Goal: Communication & Community: Answer question/provide support

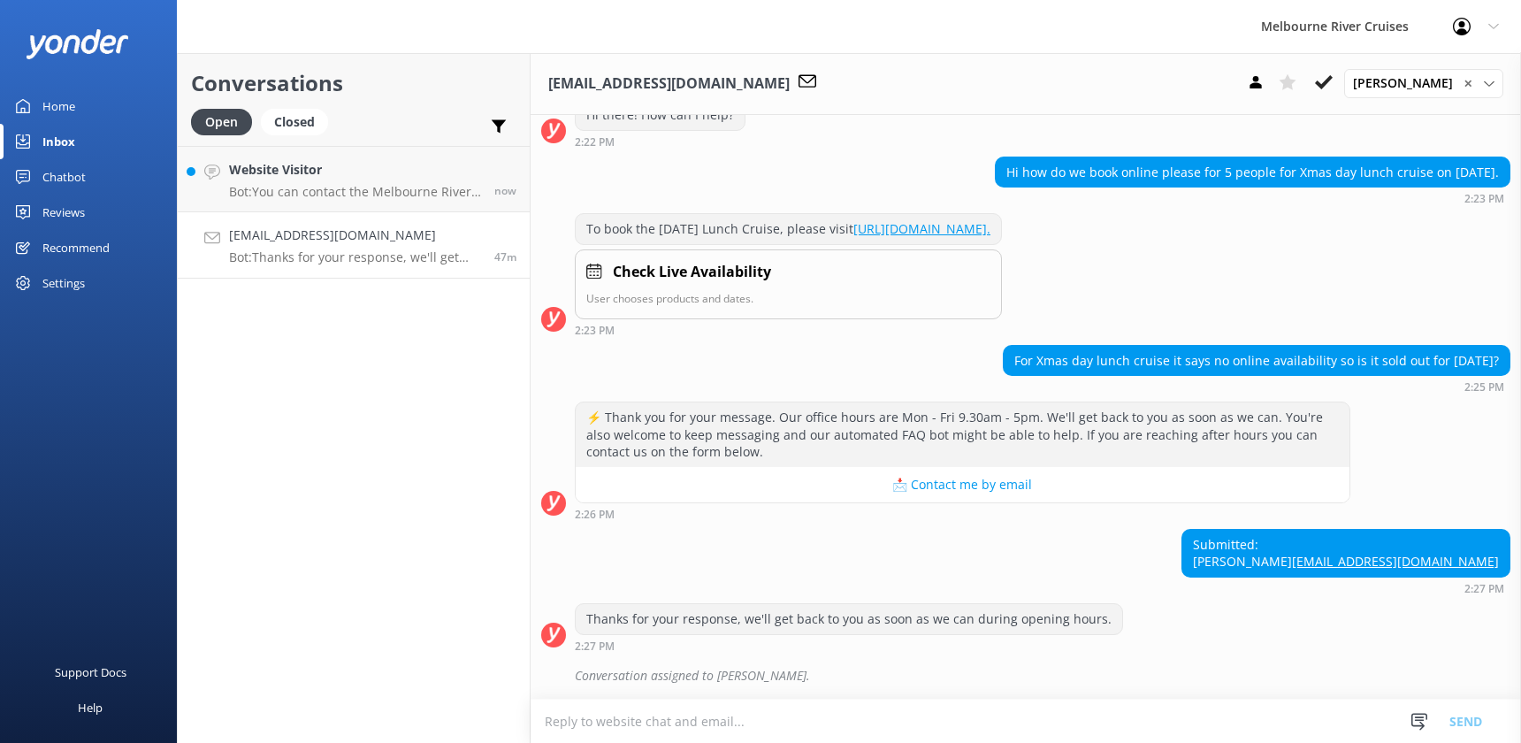
scroll to position [319, 0]
click at [270, 176] on h4 "Website Visitor" at bounding box center [355, 169] width 252 height 19
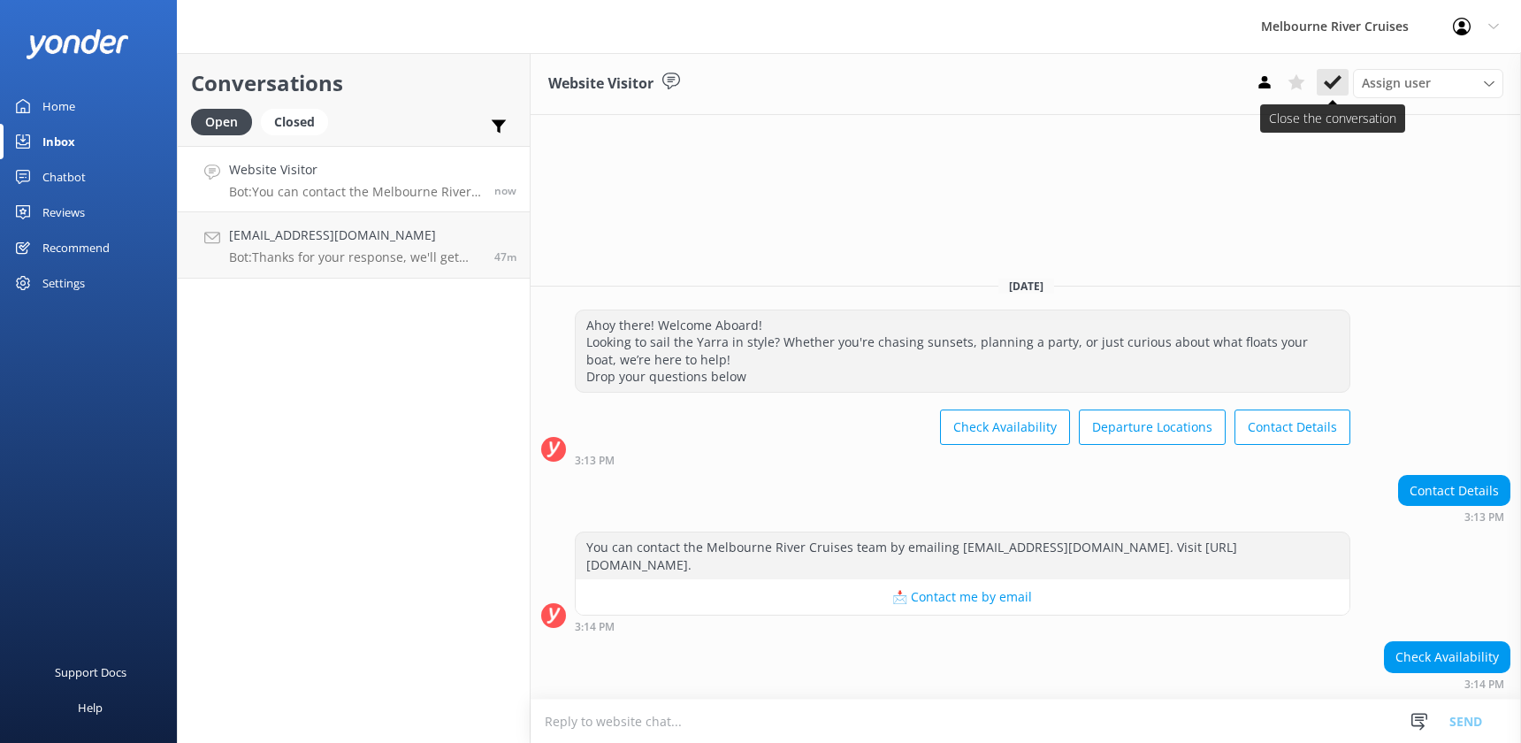
click at [1330, 84] on icon at bounding box center [1333, 82] width 18 height 18
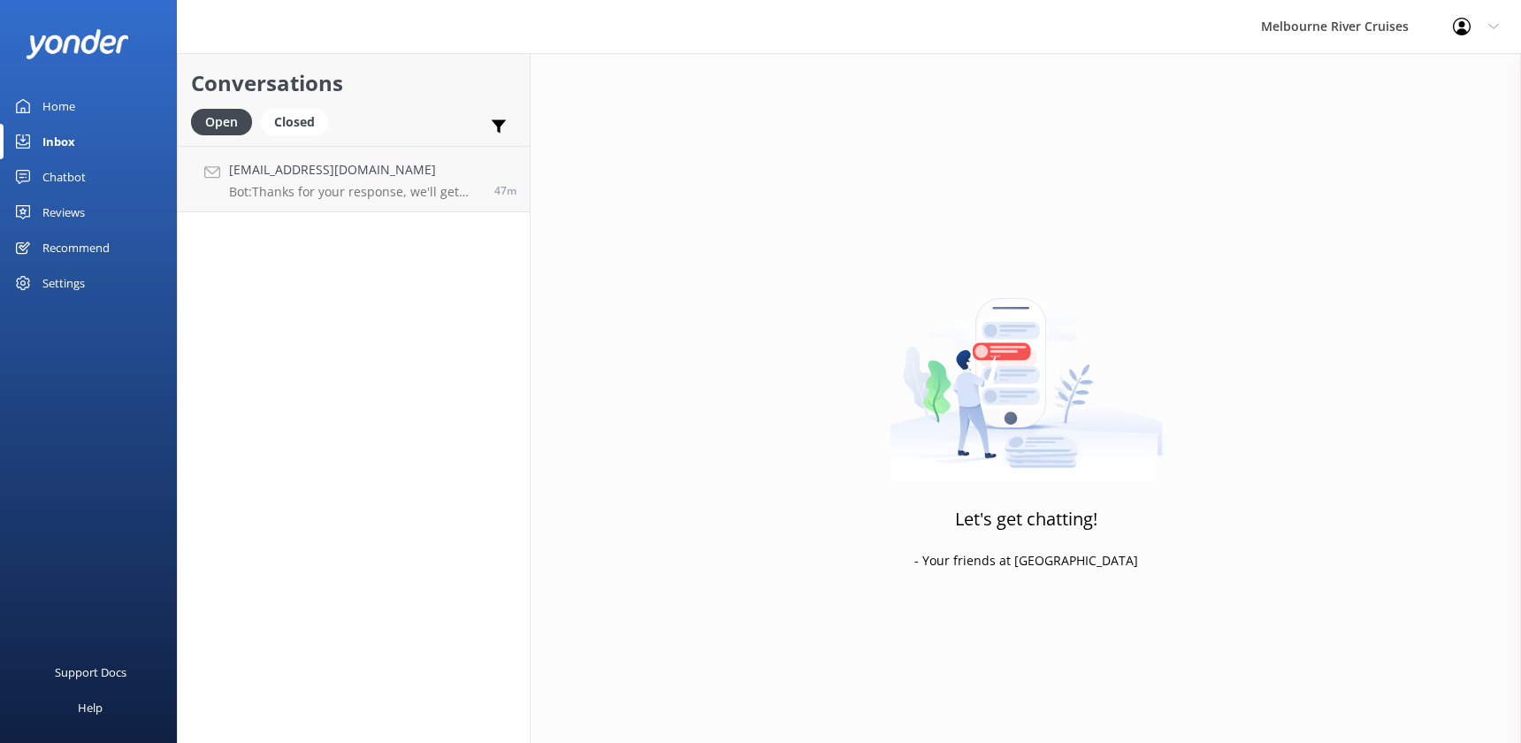
click at [50, 148] on div "Inbox" at bounding box center [58, 141] width 33 height 35
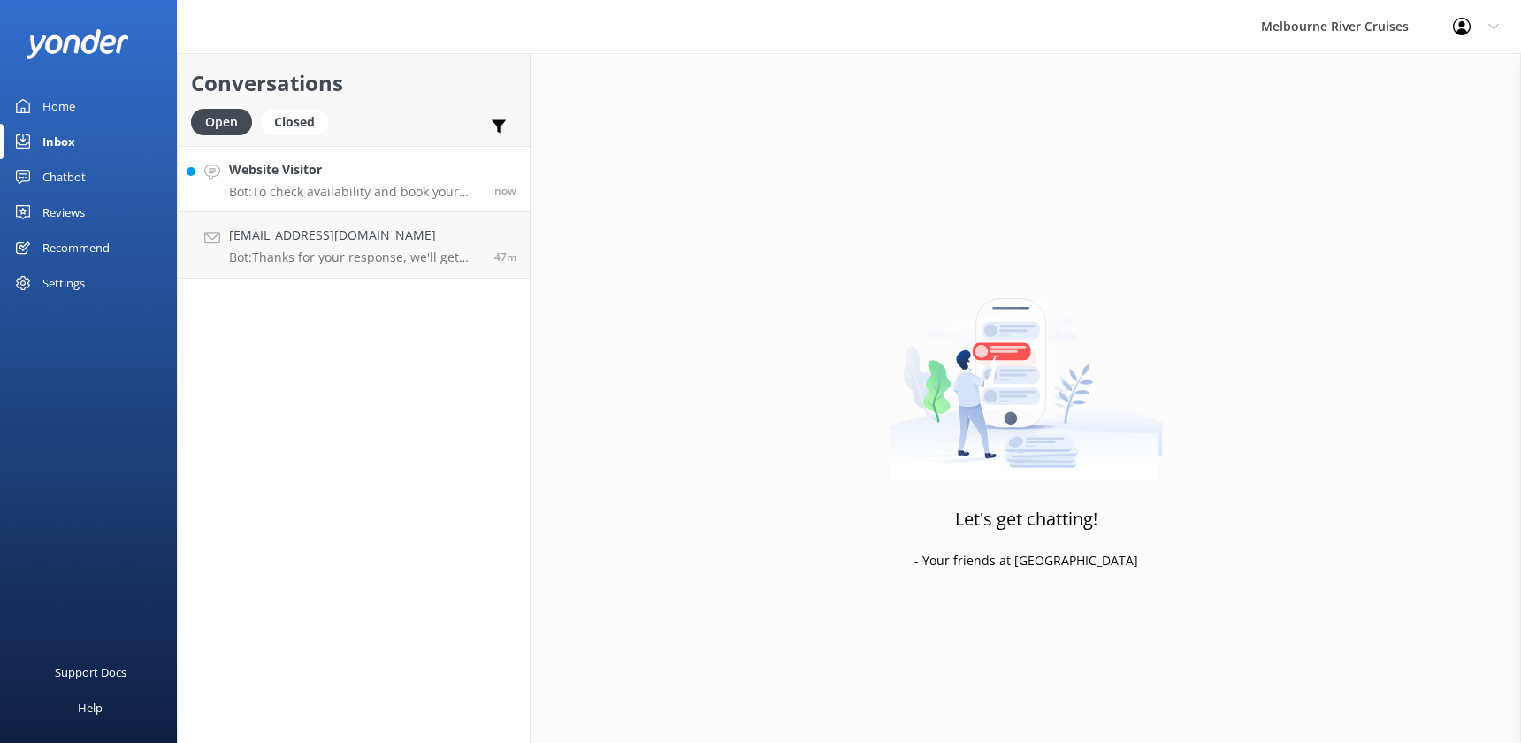
drag, startPoint x: 291, startPoint y: 257, endPoint x: 285, endPoint y: 184, distance: 73.7
click at [291, 256] on p "Bot: Thanks for your response, we'll get back to you as soon as we can during o…" at bounding box center [355, 257] width 252 height 16
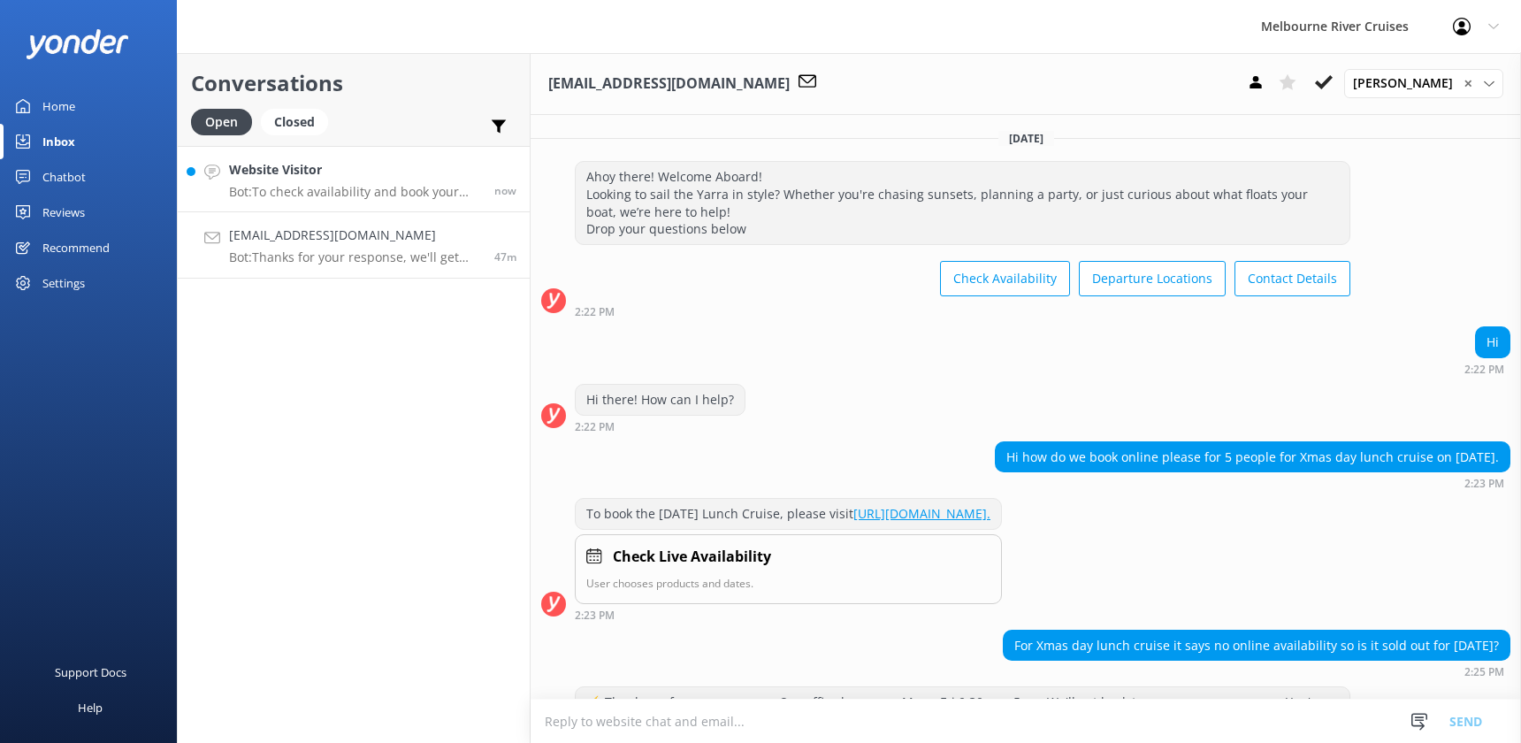
scroll to position [247, 0]
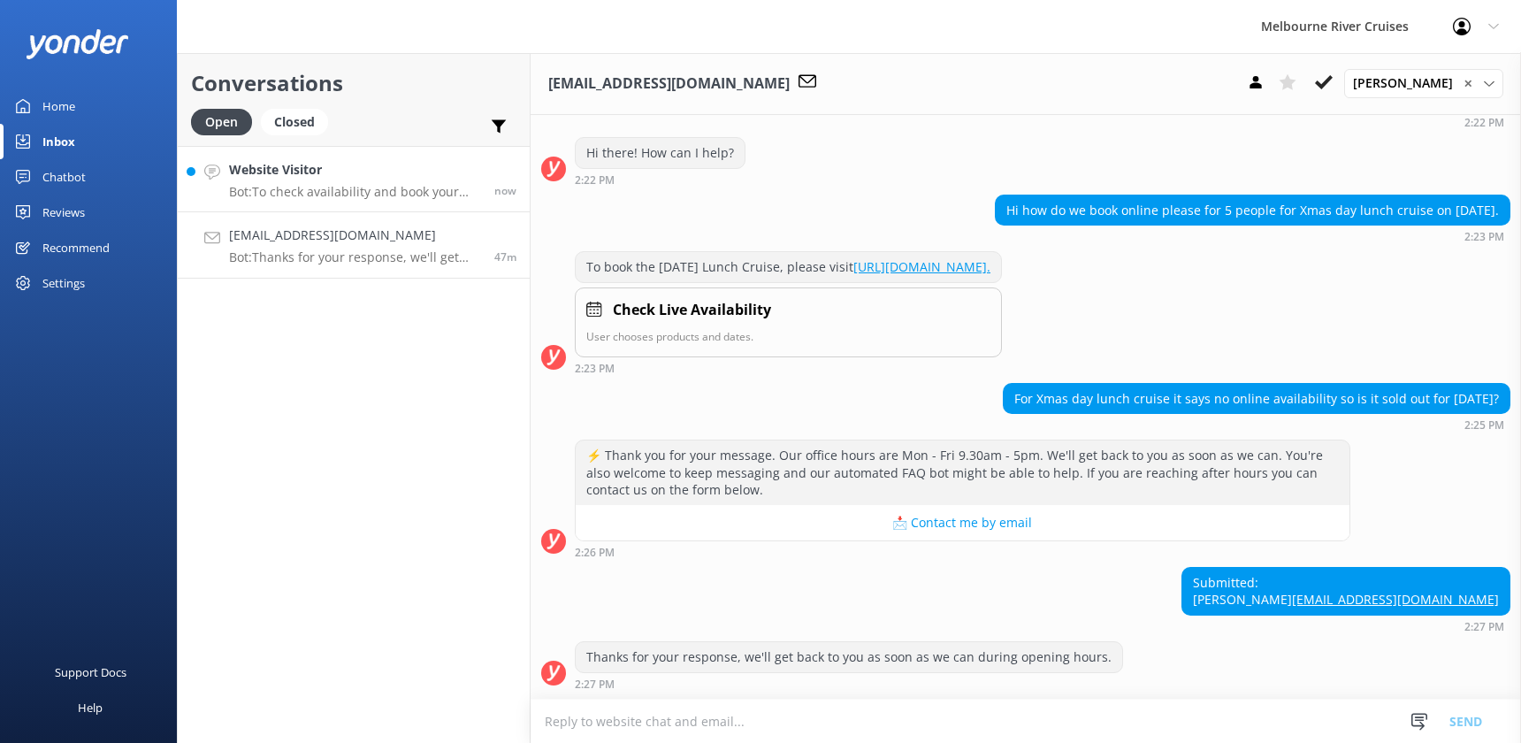
click at [284, 175] on h4 "Website Visitor" at bounding box center [355, 169] width 252 height 19
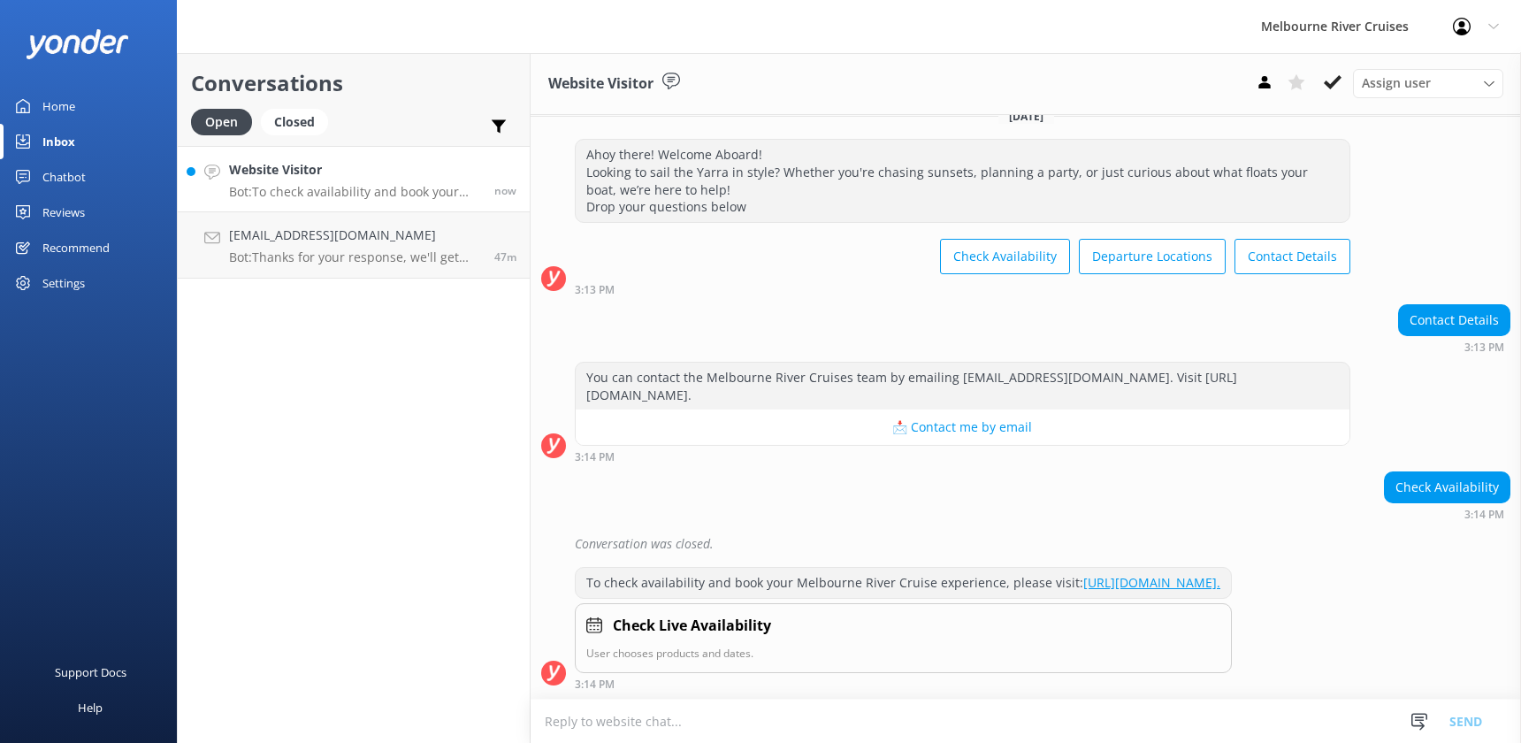
scroll to position [39, 0]
click at [284, 175] on h4 "Website Visitor" at bounding box center [355, 169] width 252 height 19
click at [307, 238] on h4 "[EMAIL_ADDRESS][DOMAIN_NAME]" at bounding box center [355, 235] width 252 height 19
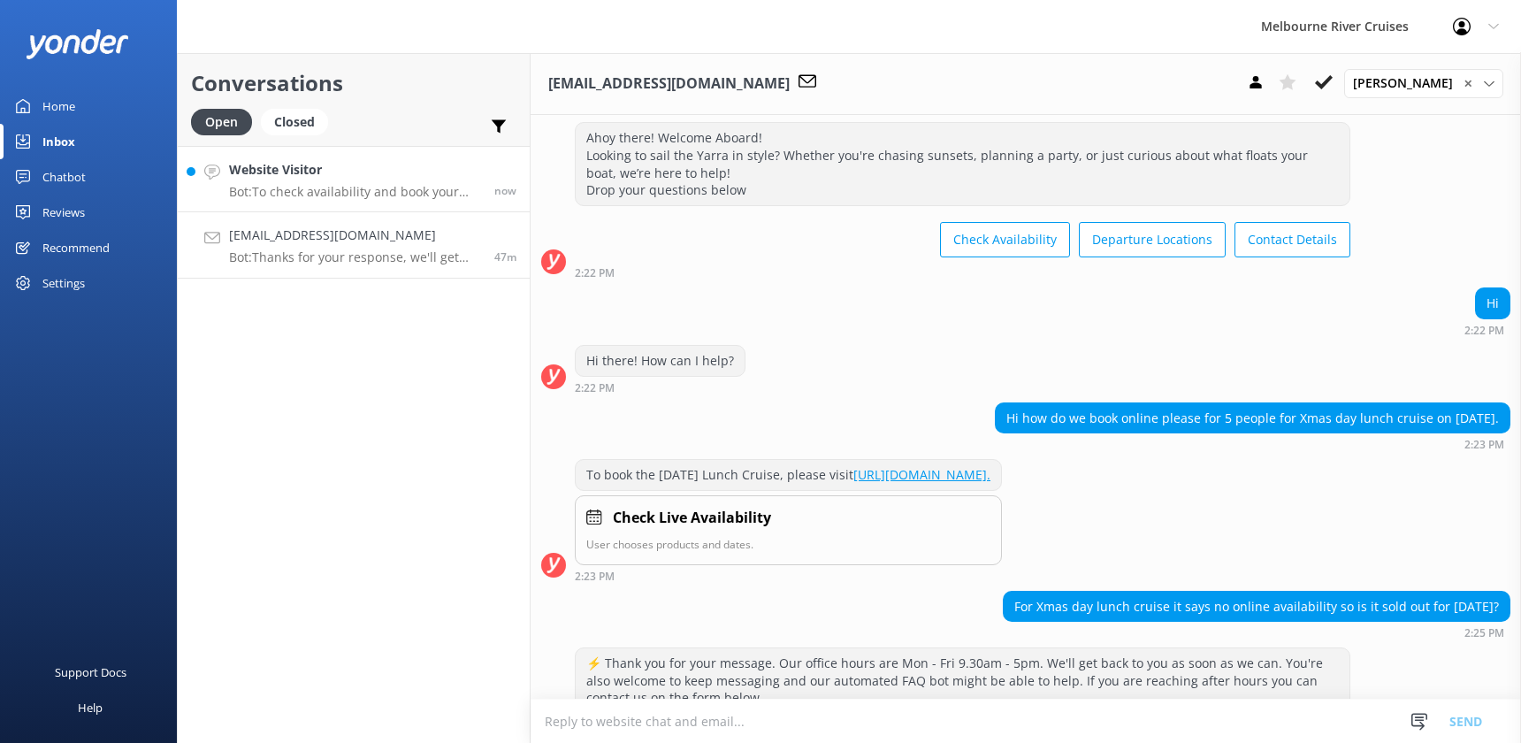
click at [296, 180] on h4 "Website Visitor" at bounding box center [355, 169] width 252 height 19
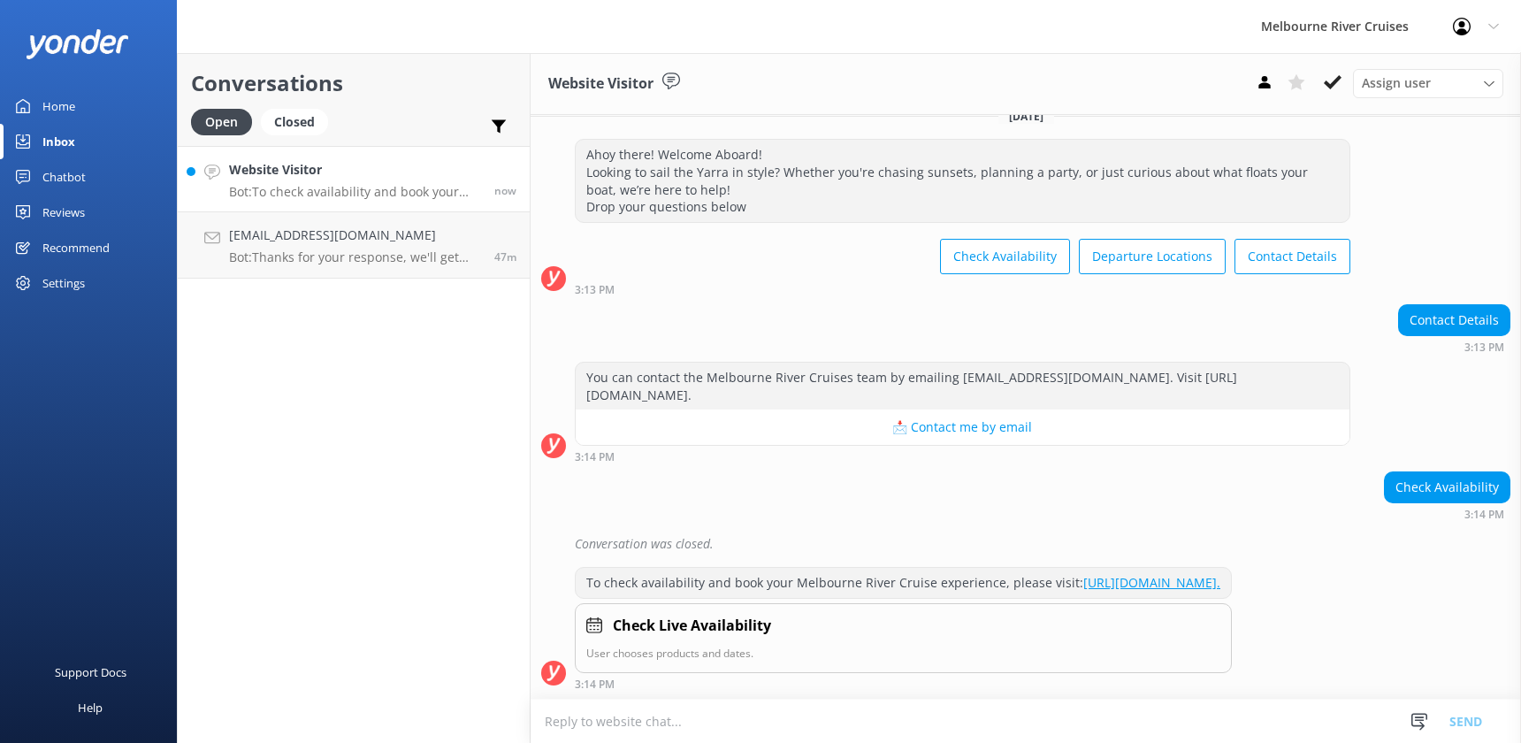
click at [296, 180] on h4 "Website Visitor" at bounding box center [355, 169] width 252 height 19
click at [304, 240] on h4 "[EMAIL_ADDRESS][DOMAIN_NAME]" at bounding box center [355, 235] width 252 height 19
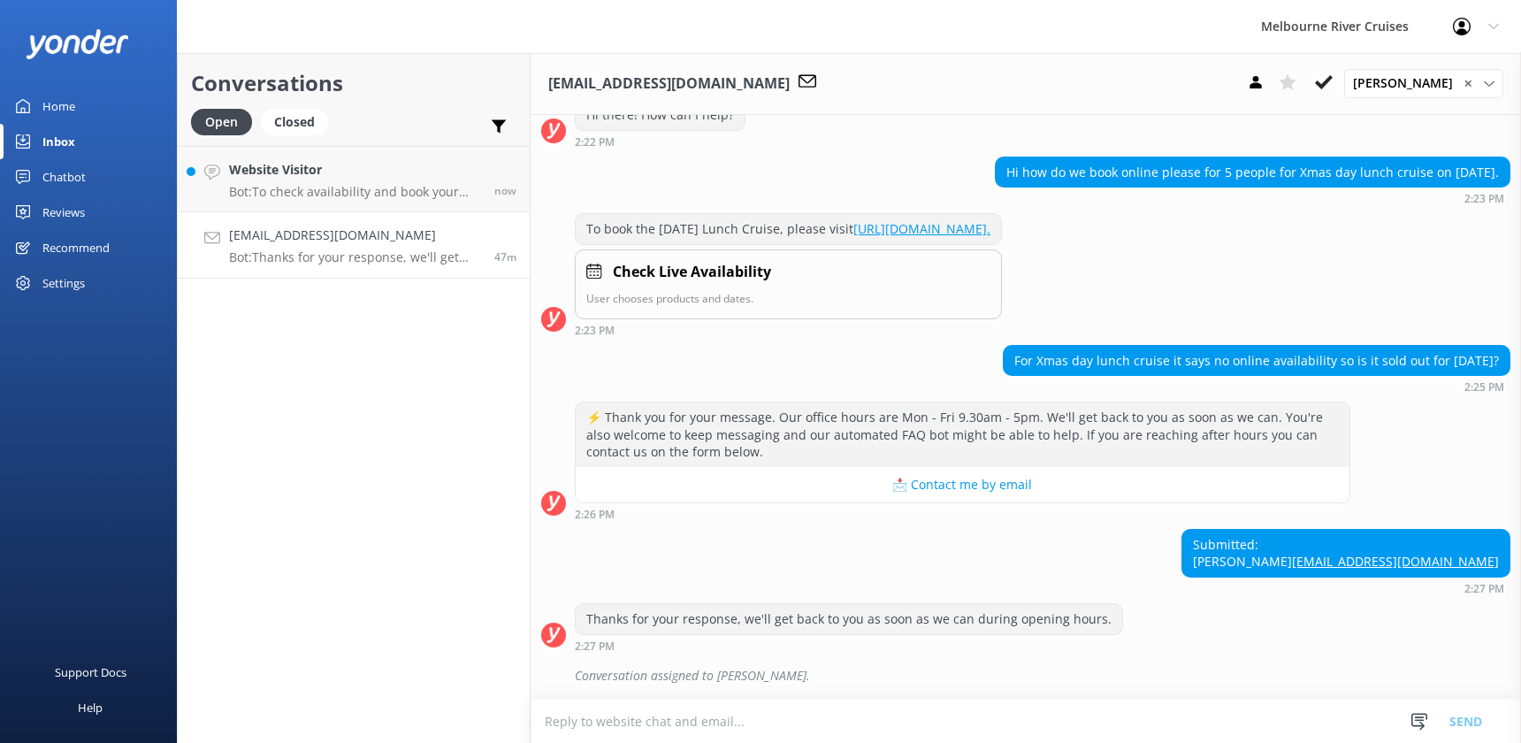
scroll to position [319, 0]
click at [304, 186] on p "Bot: To check availability and book your Melbourne River Cruise experience, ple…" at bounding box center [355, 192] width 252 height 16
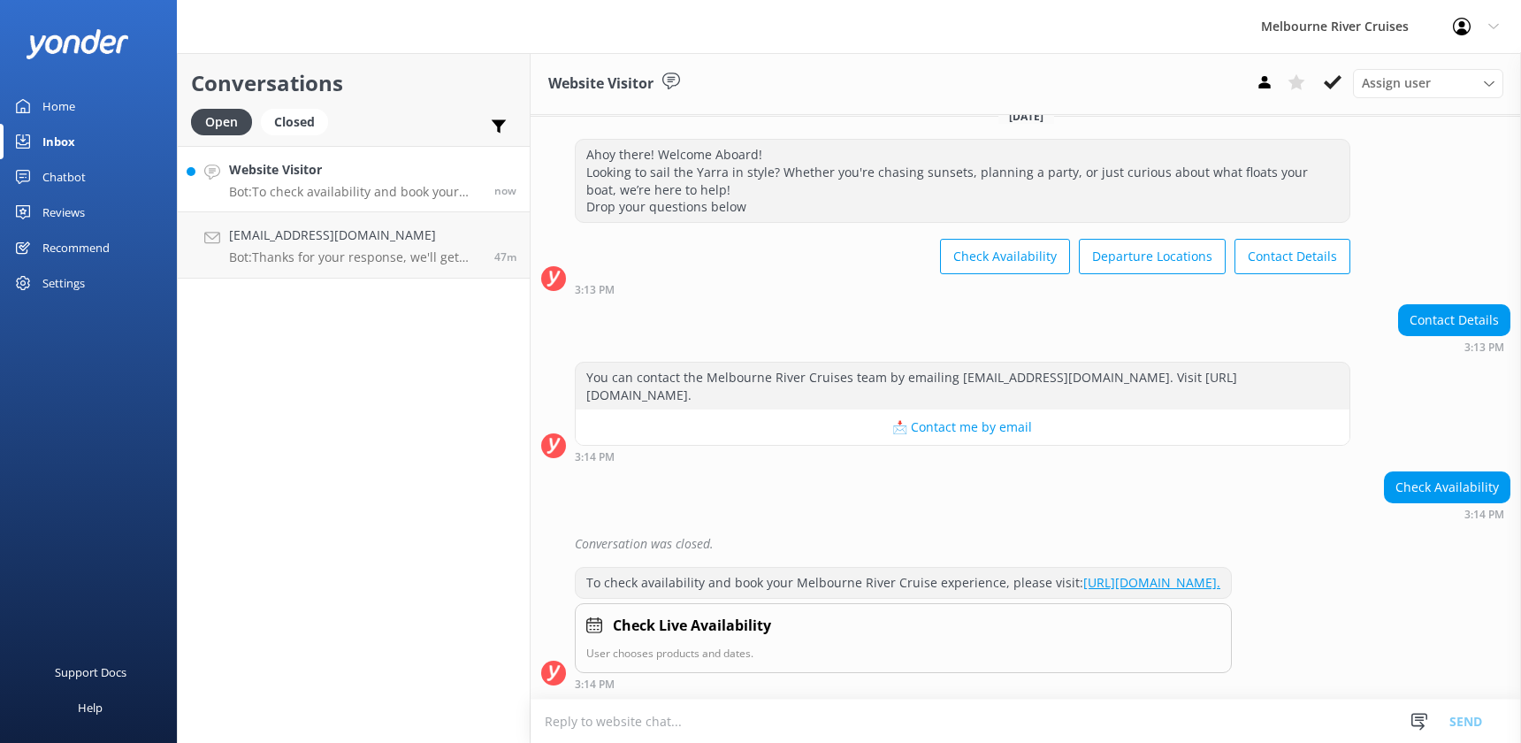
scroll to position [39, 0]
click at [285, 118] on div "Closed" at bounding box center [294, 122] width 67 height 27
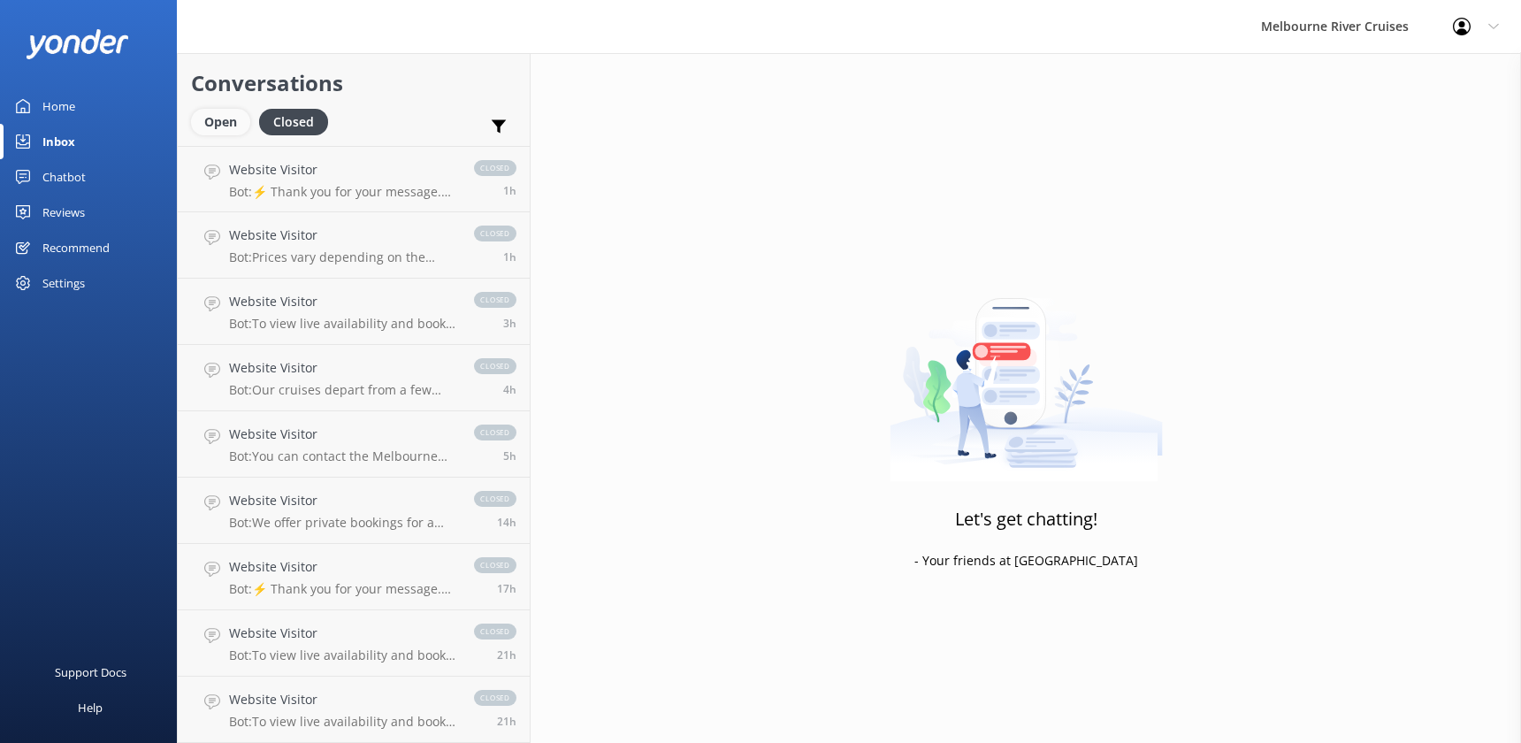
click at [205, 125] on div "Open" at bounding box center [220, 122] width 59 height 27
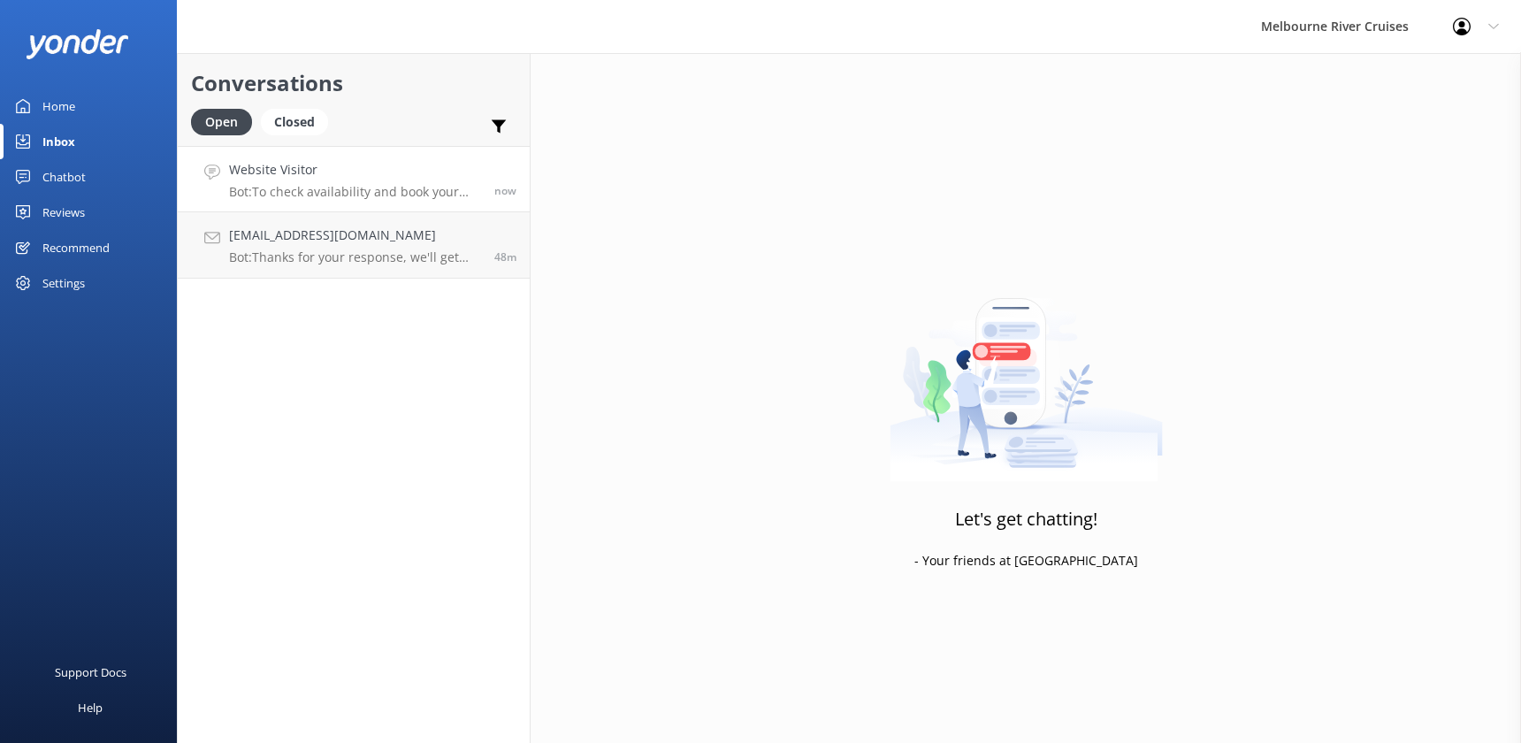
click at [257, 173] on h4 "Website Visitor" at bounding box center [355, 169] width 252 height 19
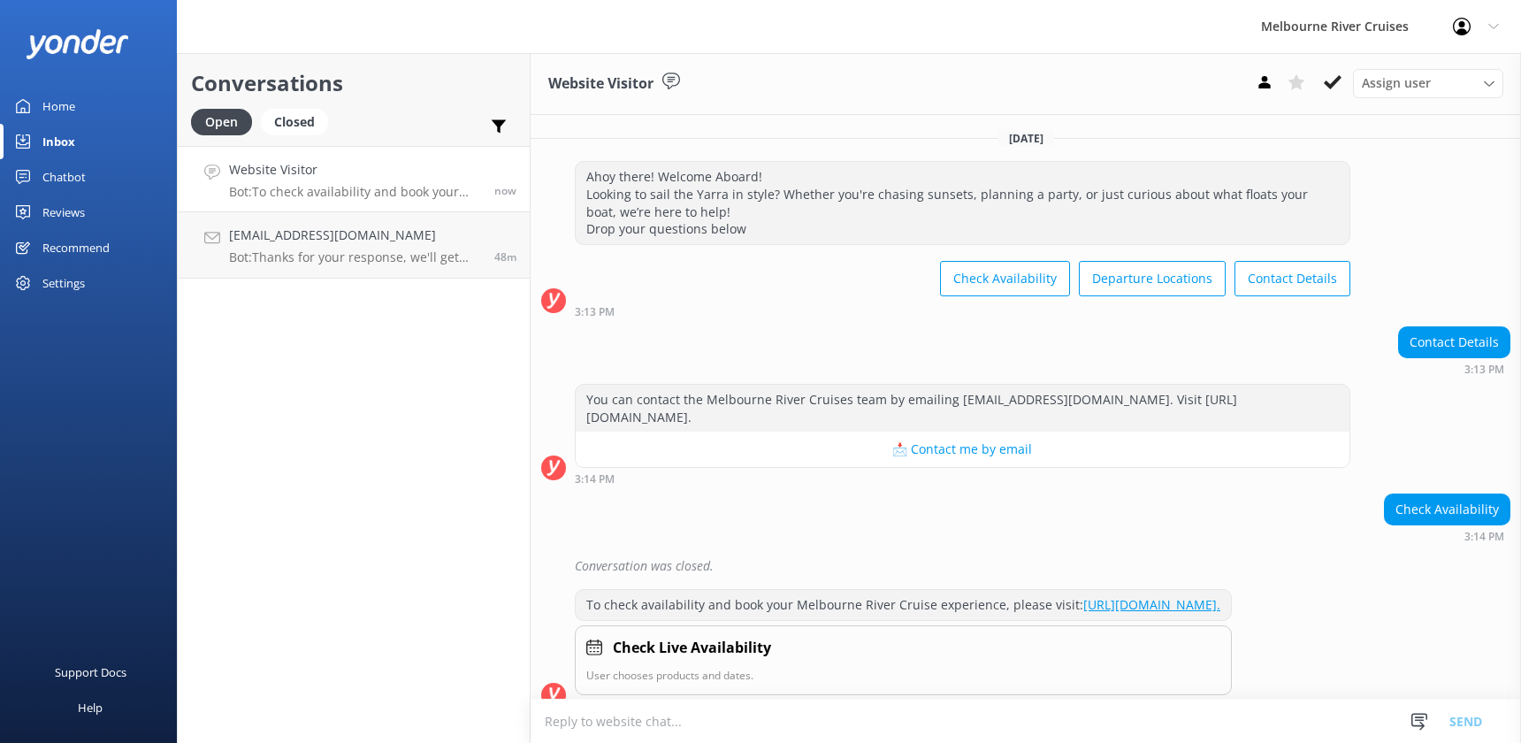
scroll to position [39, 0]
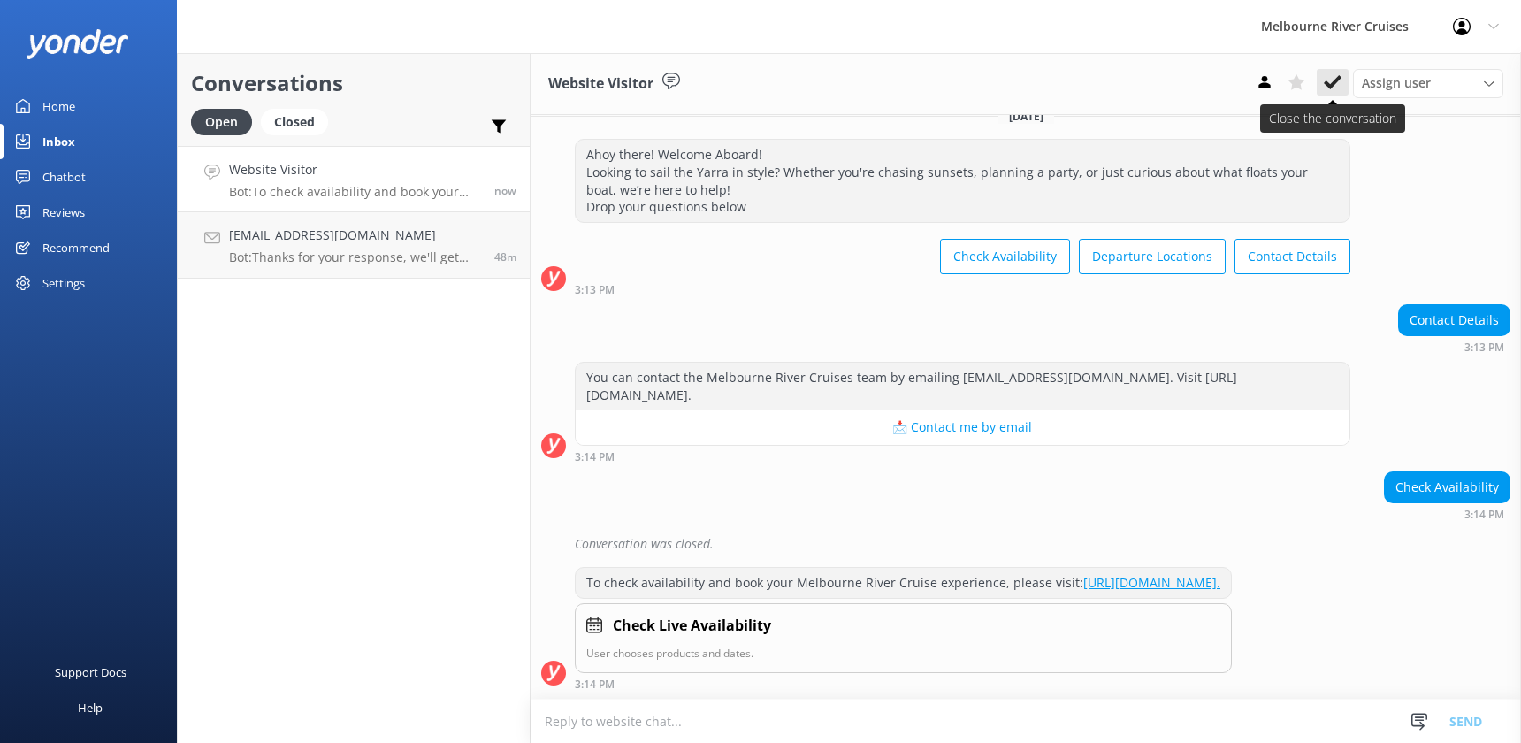
click at [1327, 84] on use at bounding box center [1333, 82] width 18 height 14
